Goal: Contribute content

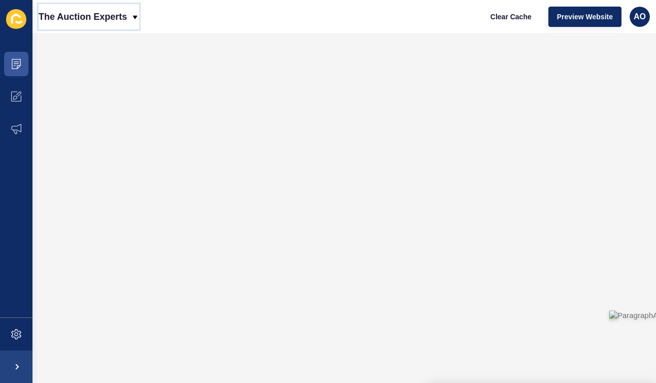
click at [135, 16] on icon at bounding box center [135, 17] width 5 height 4
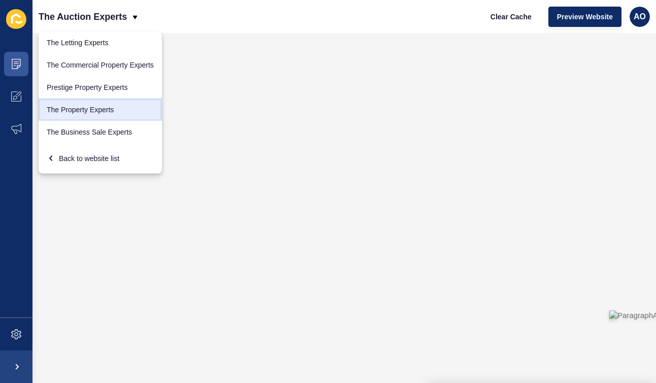
click at [98, 106] on link "The Property Experts" at bounding box center [100, 109] width 123 height 22
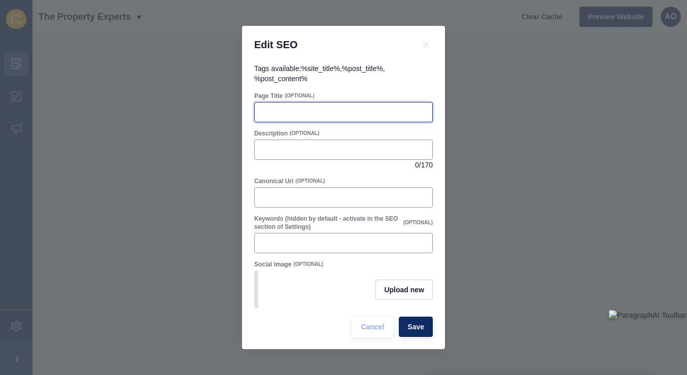
click at [280, 117] on input "Page Title" at bounding box center [343, 112] width 165 height 10
type input "Home Insurance: What do You Need to Know?"
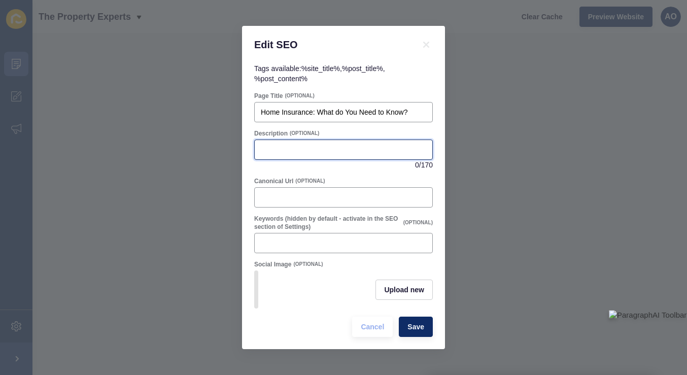
click at [279, 145] on input "Description" at bounding box center [343, 150] width 165 height 10
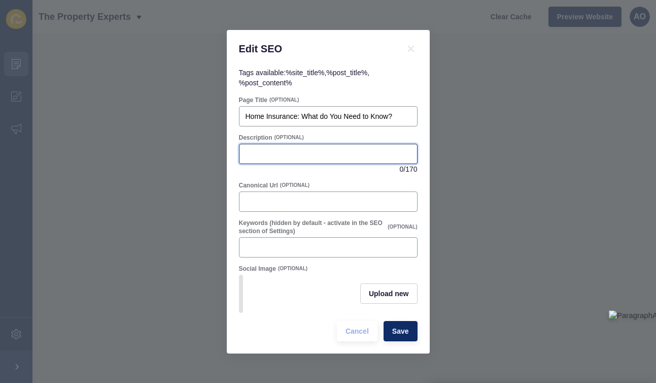
paste input "Learn how to choose the right home insurance for your needs, from buildings and…"
drag, startPoint x: 272, startPoint y: 154, endPoint x: 235, endPoint y: 153, distance: 37.1
click at [235, 153] on div "Tags available: %site_title% , %post_title% , %post_content% Page Title (OPTION…" at bounding box center [328, 211] width 203 height 286
drag, startPoint x: 298, startPoint y: 152, endPoint x: 329, endPoint y: 155, distance: 31.1
click at [329, 155] on input "How to choose the right home insurance for your needs, from buildings and conte…" at bounding box center [328, 154] width 165 height 10
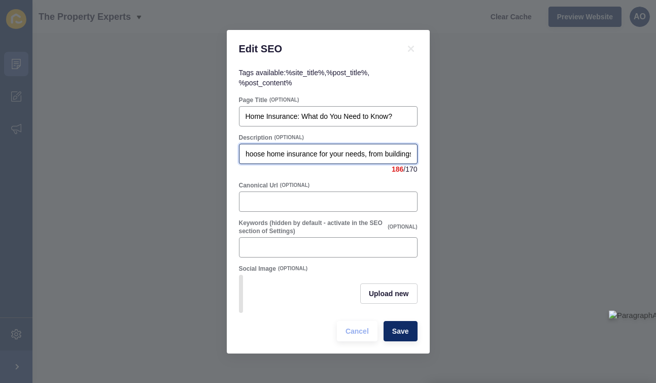
scroll to position [0, 38]
drag, startPoint x: 316, startPoint y: 152, endPoint x: 365, endPoint y: 155, distance: 48.8
click at [365, 155] on input "How to choose home insurance for your needs, from buildings and contents cover …" at bounding box center [328, 154] width 165 height 10
click at [321, 155] on input "How to choose home insurance. from buildings and contents cover to add-ons like…" at bounding box center [328, 154] width 165 height 10
click at [350, 153] on input "How to choose home insurance. From buildings and contents cover to add-ons like…" at bounding box center [328, 154] width 165 height 10
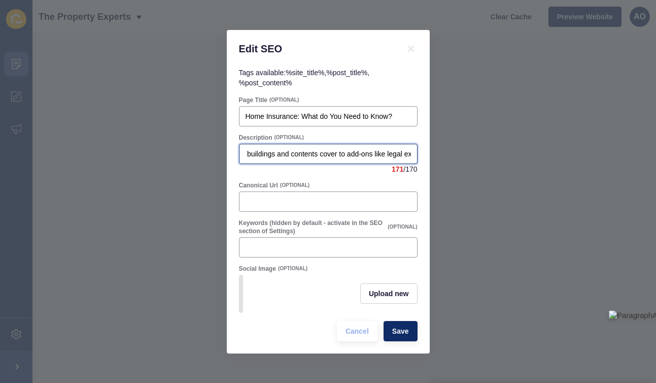
scroll to position [0, 206]
drag, startPoint x: 279, startPoint y: 155, endPoint x: 322, endPoint y: 157, distance: 42.7
click at [322, 157] on input "How to choose home insurance. From buildings and contents cover to add-ons like…" at bounding box center [328, 154] width 165 height 10
click at [338, 156] on input "How to choose home insurance. From buildings and contents cover to legal expens…" at bounding box center [328, 154] width 165 height 10
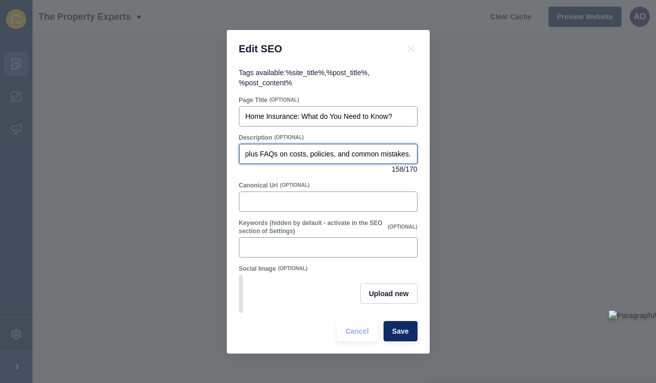
type input "How to choose home insurance. From buildings and contents cover to legal expens…"
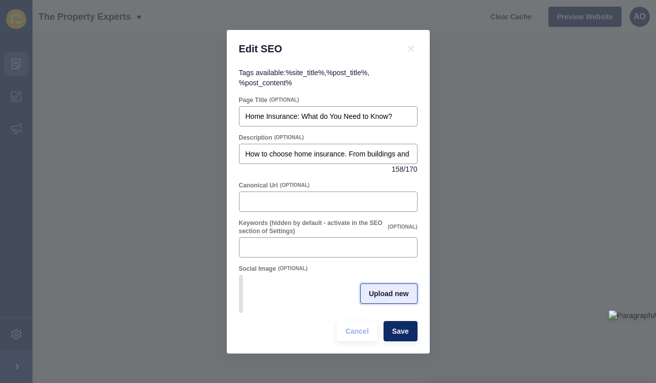
click at [386, 289] on span "Upload new" at bounding box center [389, 293] width 40 height 10
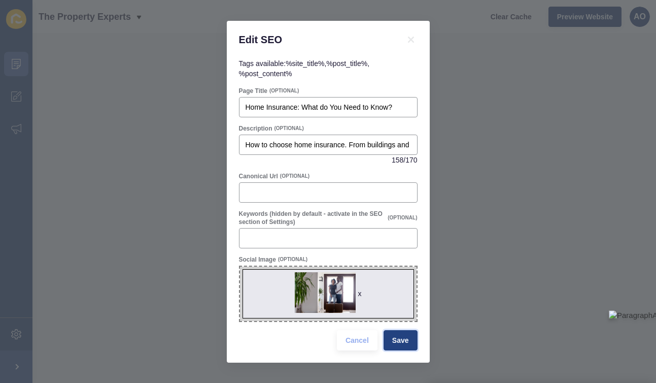
click at [402, 335] on span "Save" at bounding box center [400, 340] width 17 height 10
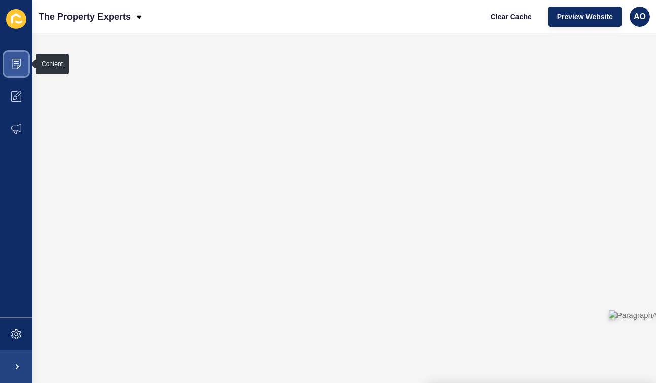
click at [16, 60] on icon at bounding box center [16, 64] width 10 height 10
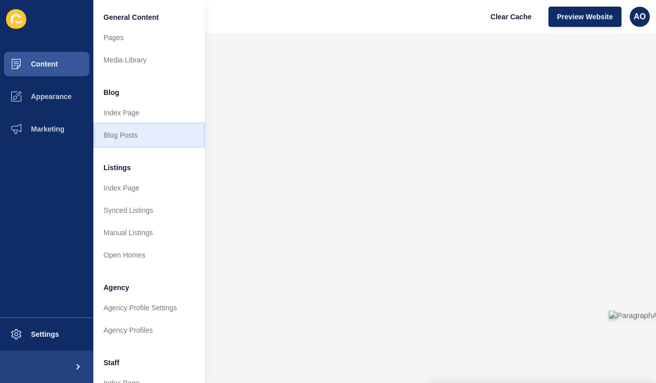
click at [123, 130] on link "Blog Posts" at bounding box center [149, 135] width 112 height 22
